Goal: Information Seeking & Learning: Learn about a topic

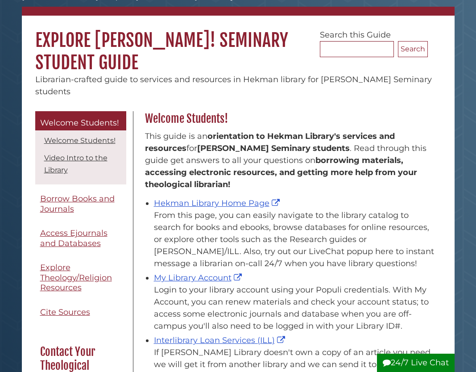
scroll to position [61, 0]
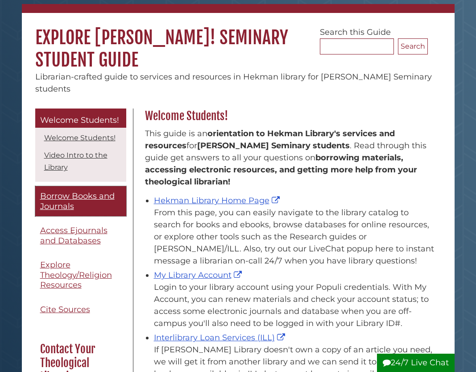
click at [66, 192] on span "Borrow Books and Journals" at bounding box center [77, 201] width 75 height 20
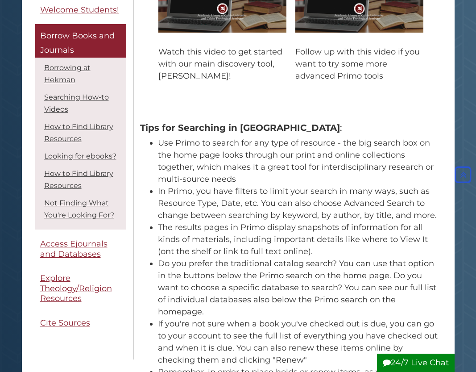
scroll to position [479, 0]
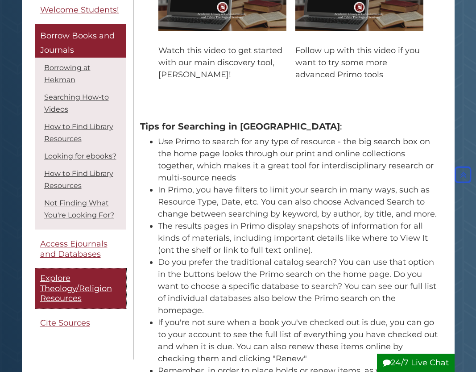
click at [66, 295] on span "Explore Theology/Religion Resources" at bounding box center [76, 289] width 72 height 30
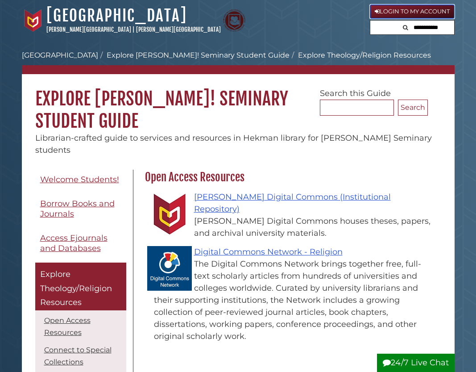
click at [410, 10] on link "Login to My Account" at bounding box center [412, 11] width 85 height 14
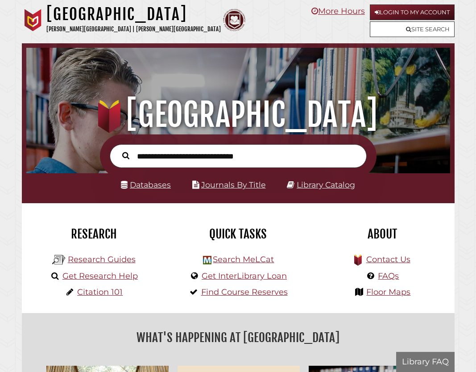
scroll to position [140, 419]
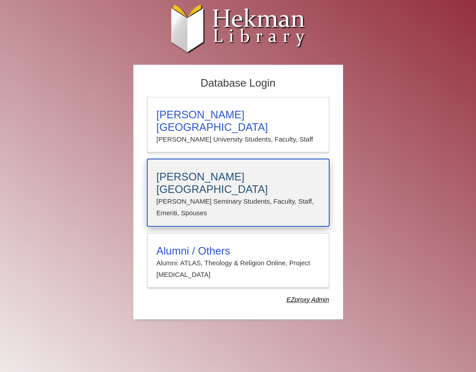
click at [216, 195] on p "Calvin Seminary Students, Faculty, Staff, Emeriti, Spouses" at bounding box center [238, 207] width 163 height 24
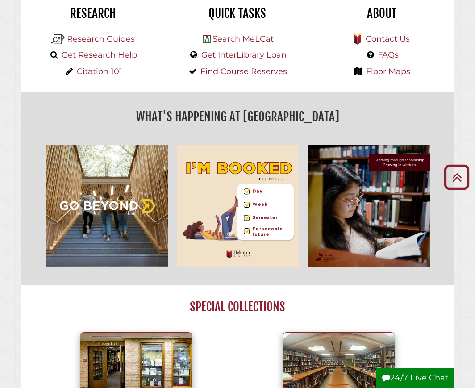
scroll to position [140, 419]
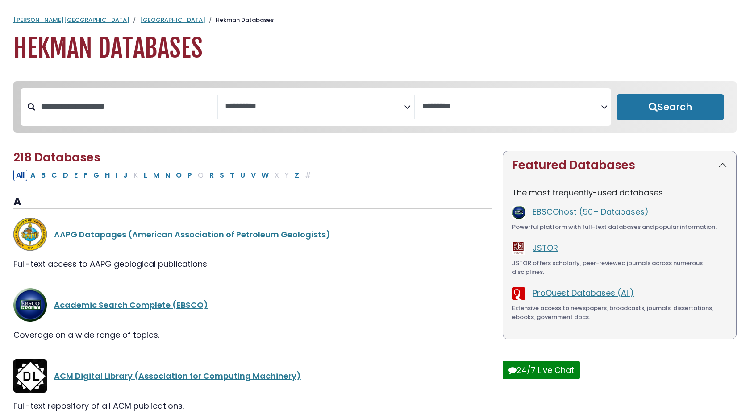
select select "Database Subject Filter"
select select "Database Vendors Filter"
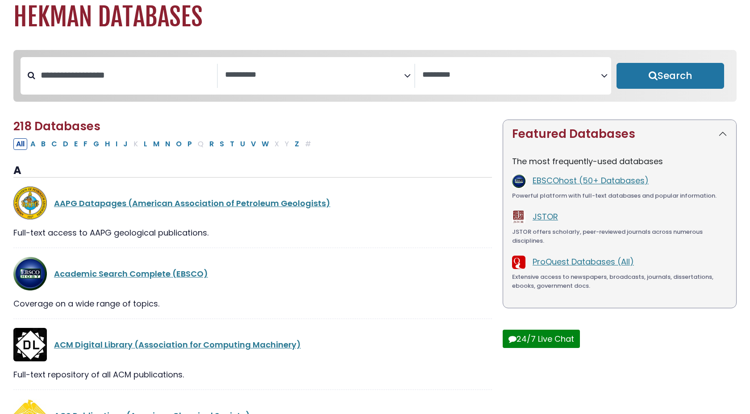
scroll to position [32, 0]
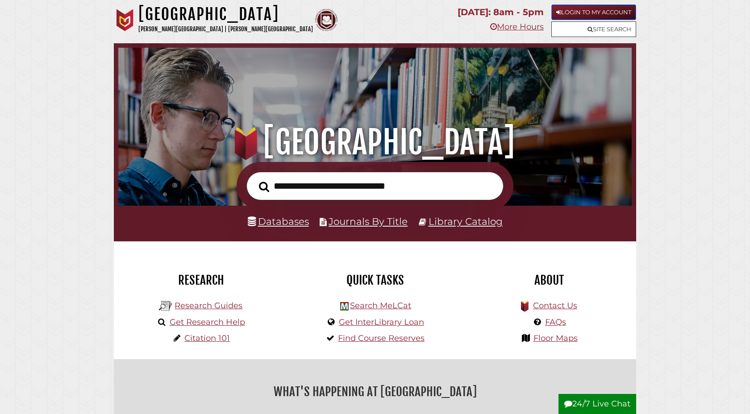
click at [580, 11] on link "Login to My Account" at bounding box center [593, 12] width 85 height 16
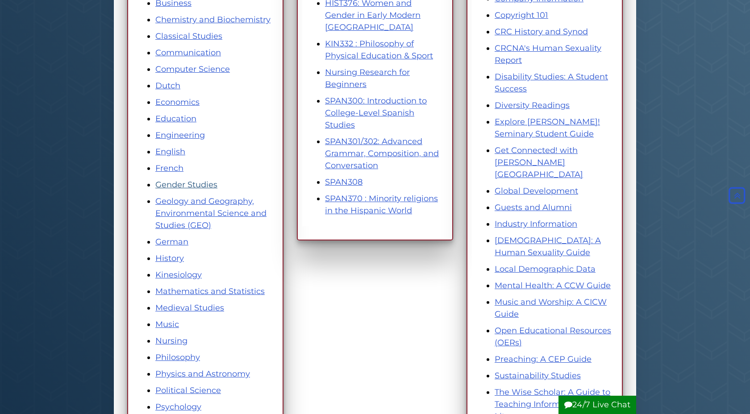
scroll to position [245, 0]
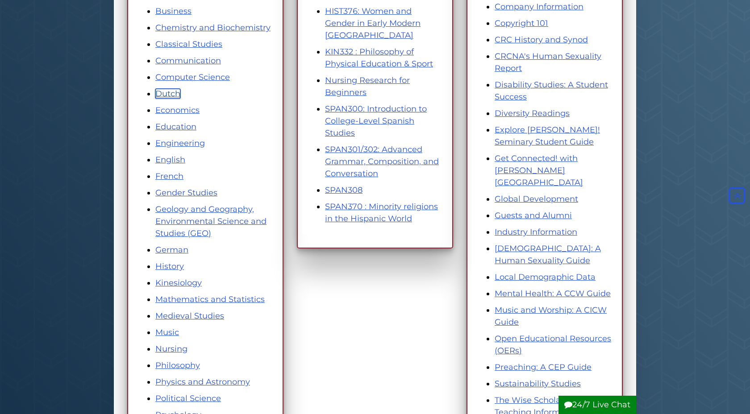
click at [167, 92] on link "Dutch" at bounding box center [167, 94] width 25 height 10
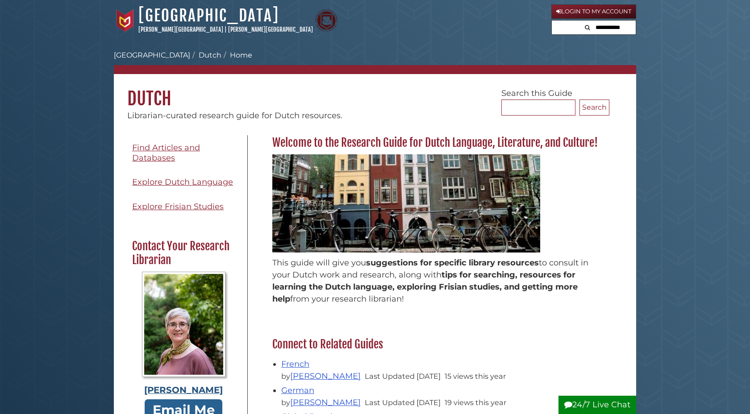
scroll to position [187, 0]
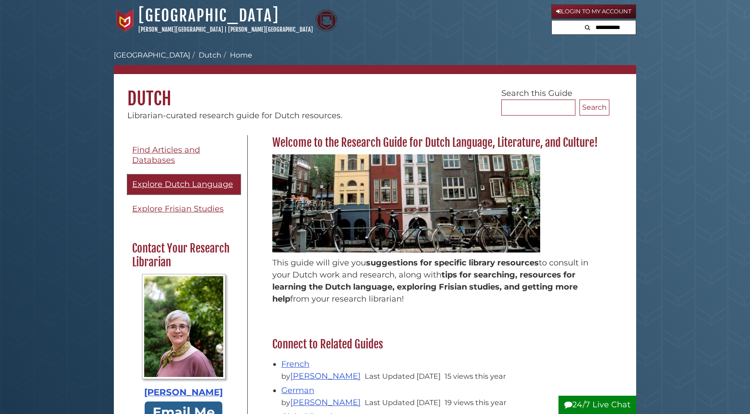
click at [215, 182] on span "Explore Dutch Language" at bounding box center [182, 184] width 101 height 10
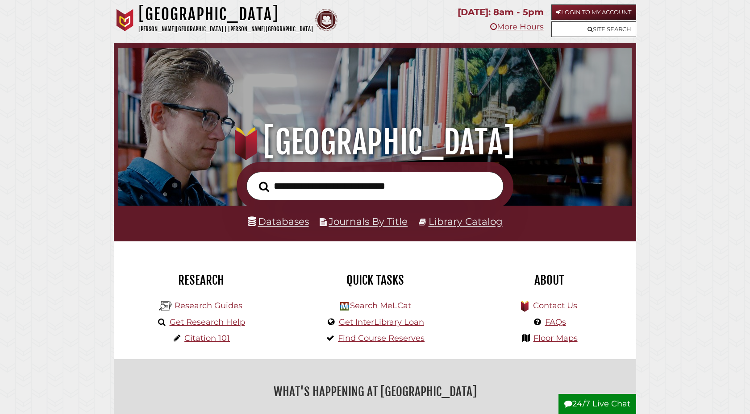
scroll to position [2, 0]
